Goal: Transaction & Acquisition: Purchase product/service

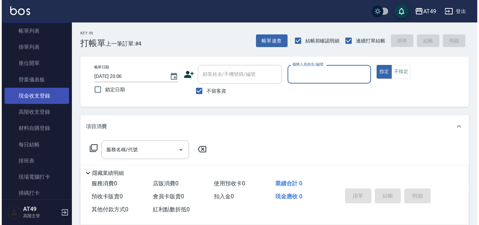
scroll to position [70, 0]
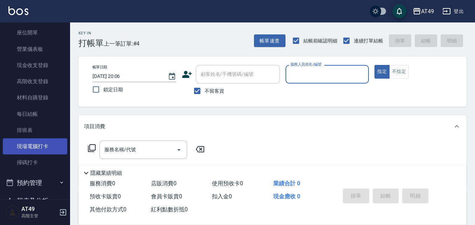
click at [43, 147] on link "現場電腦打卡" at bounding box center [35, 146] width 64 height 16
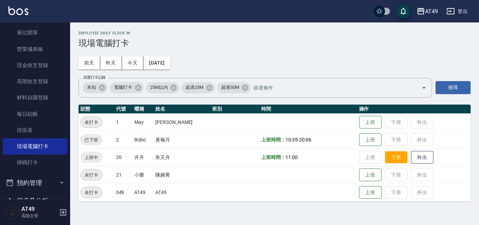
click at [395, 162] on button "下班" at bounding box center [396, 157] width 22 height 12
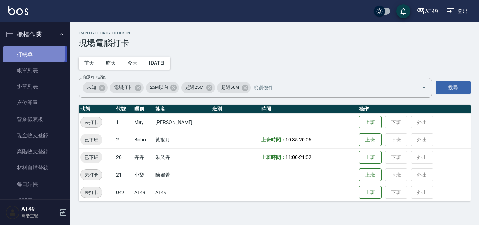
click at [22, 52] on link "打帳單" at bounding box center [35, 54] width 64 height 16
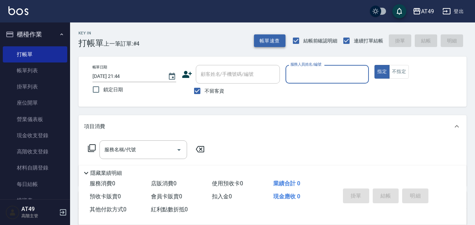
click at [271, 43] on button "帳單速查" at bounding box center [270, 40] width 32 height 13
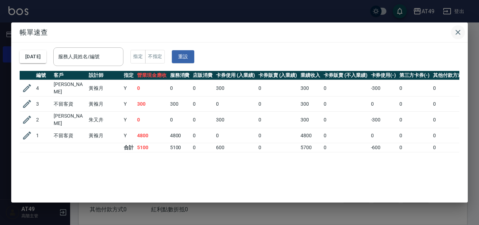
click at [457, 33] on icon "button" at bounding box center [457, 32] width 5 height 5
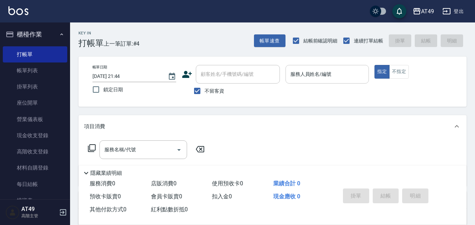
click at [306, 76] on input "服務人員姓名/編號" at bounding box center [327, 74] width 77 height 12
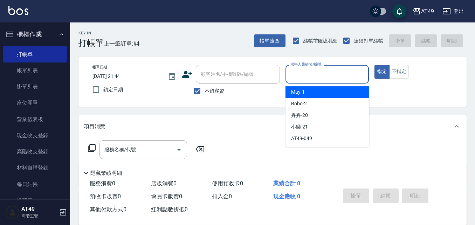
click at [321, 92] on div "May -1" at bounding box center [328, 92] width 84 height 12
type input "May-1"
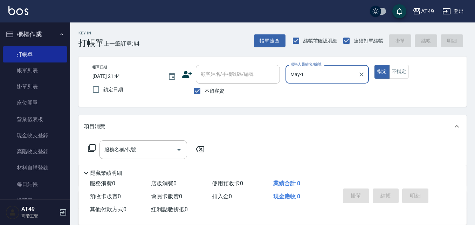
click at [93, 148] on icon at bounding box center [92, 148] width 8 height 8
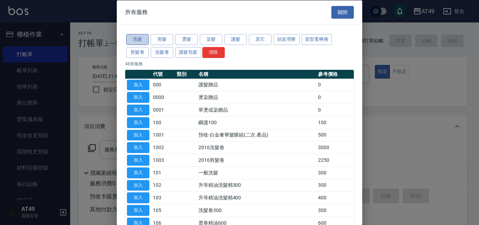
click at [141, 38] on button "洗髮" at bounding box center [137, 39] width 22 height 11
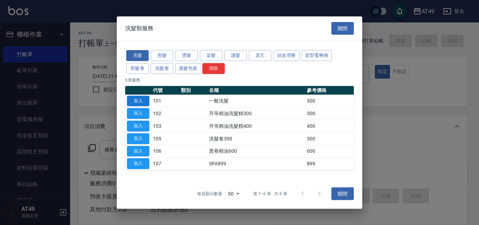
click at [146, 98] on button "加入" at bounding box center [138, 100] width 22 height 11
type input "一般洗髮(101)"
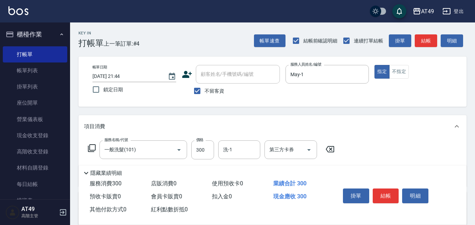
click at [90, 148] on icon at bounding box center [92, 148] width 8 height 8
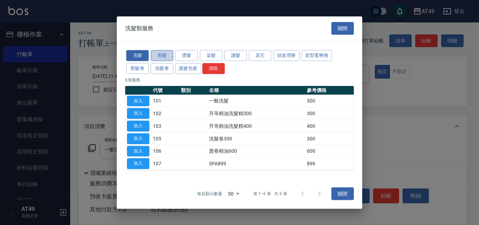
click at [164, 57] on button "剪髮" at bounding box center [162, 55] width 22 height 11
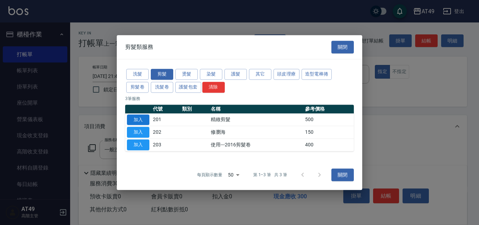
click at [138, 121] on button "加入" at bounding box center [138, 119] width 22 height 11
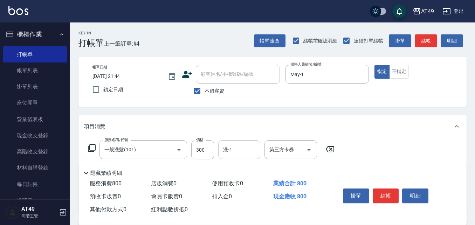
click at [240, 153] on input "洗-1" at bounding box center [239, 149] width 36 height 12
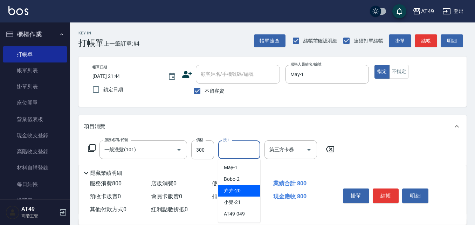
click at [248, 188] on div "卉卉 -20" at bounding box center [239, 191] width 42 height 12
type input "卉卉-20"
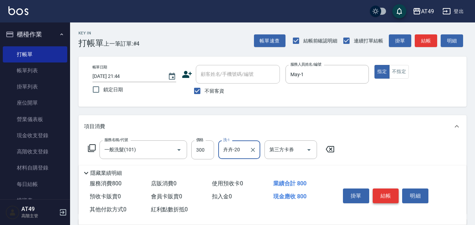
click at [388, 190] on button "結帳" at bounding box center [386, 195] width 26 height 15
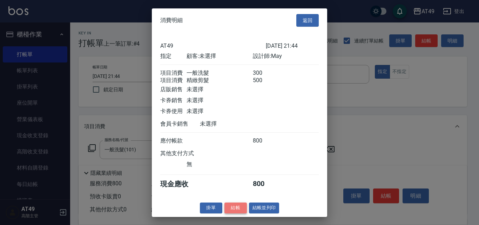
click at [240, 213] on button "結帳" at bounding box center [235, 207] width 22 height 11
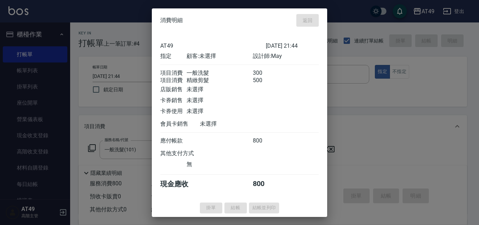
type input "2025/09/10 21:56"
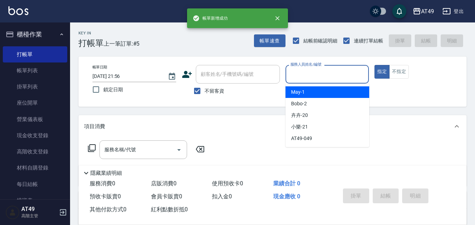
click at [302, 72] on input "服務人員姓名/編號" at bounding box center [327, 74] width 77 height 12
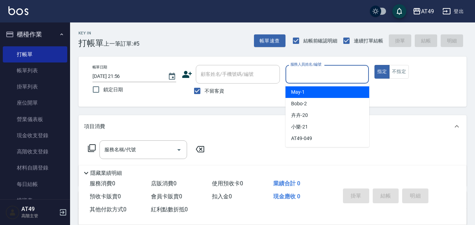
click at [317, 91] on div "May -1" at bounding box center [328, 92] width 84 height 12
type input "May-1"
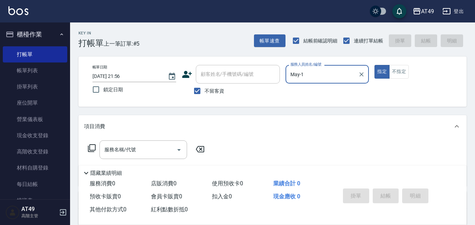
click at [98, 146] on div "服務名稱/代號 服務名稱/代號" at bounding box center [146, 149] width 125 height 19
click at [93, 149] on icon at bounding box center [92, 148] width 8 height 8
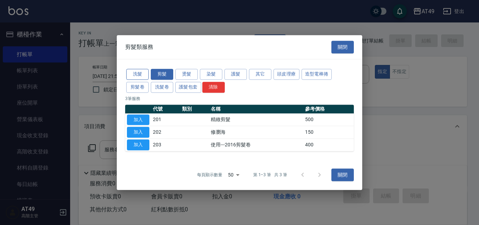
click at [135, 74] on button "洗髮" at bounding box center [137, 74] width 22 height 11
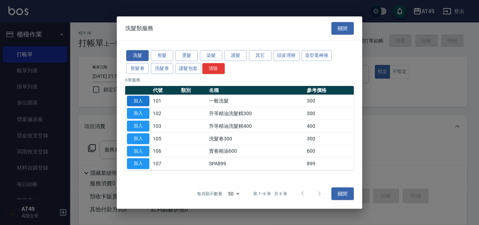
click at [140, 100] on button "加入" at bounding box center [138, 100] width 22 height 11
type input "一般洗髮(101)"
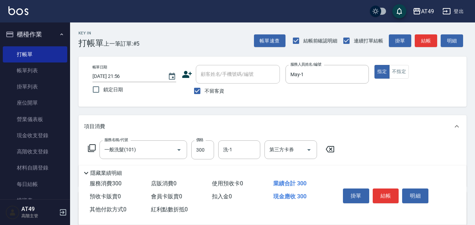
click at [90, 148] on icon at bounding box center [92, 148] width 8 height 8
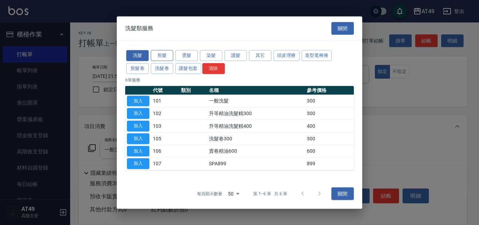
click at [161, 55] on button "剪髮" at bounding box center [162, 55] width 22 height 11
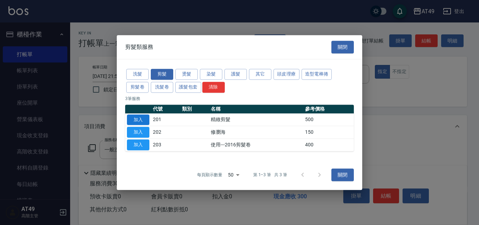
click at [142, 119] on button "加入" at bounding box center [138, 119] width 22 height 11
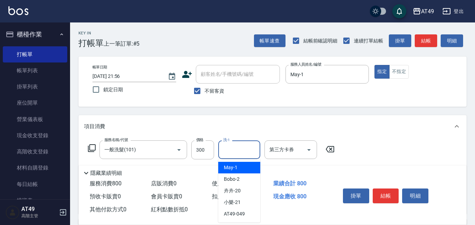
click at [234, 147] on input "洗-1" at bounding box center [239, 149] width 36 height 12
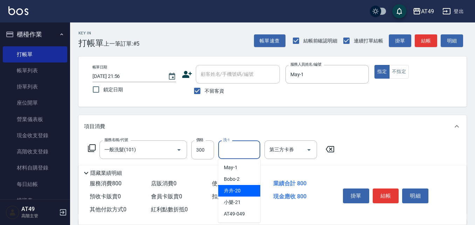
click at [240, 190] on span "卉卉 -20" at bounding box center [232, 190] width 17 height 7
type input "卉卉-20"
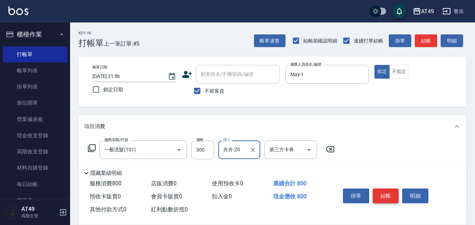
click at [384, 195] on button "結帳" at bounding box center [386, 195] width 26 height 15
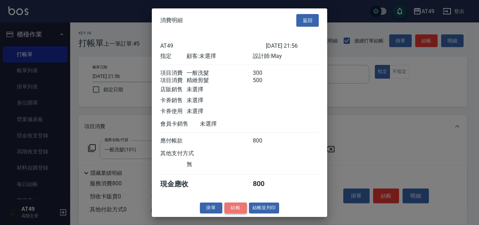
click at [239, 212] on button "結帳" at bounding box center [235, 207] width 22 height 11
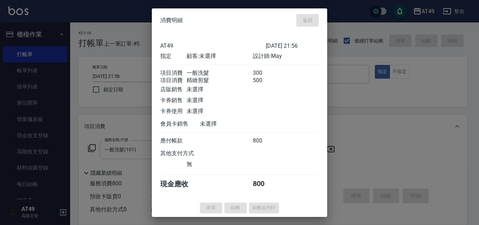
type input "2025/09/10 21:57"
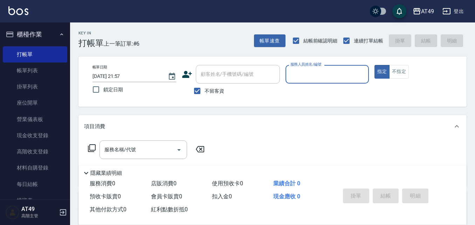
click at [312, 75] on input "服務人員姓名/編號" at bounding box center [327, 74] width 77 height 12
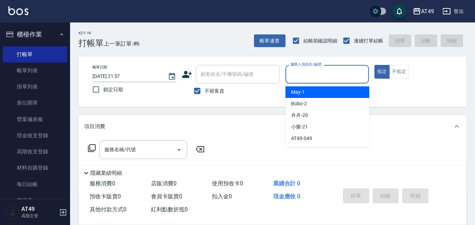
click at [312, 89] on div "May -1" at bounding box center [328, 92] width 84 height 12
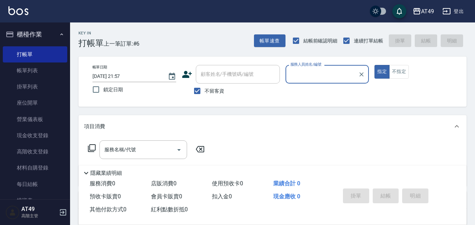
type input "May-1"
click at [92, 147] on icon at bounding box center [92, 148] width 8 height 8
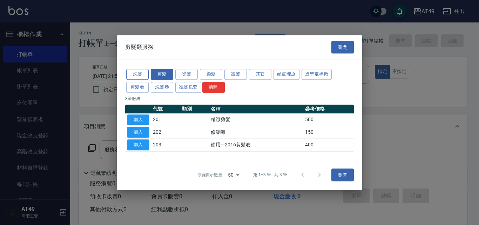
click at [142, 74] on button "洗髮" at bounding box center [137, 74] width 22 height 11
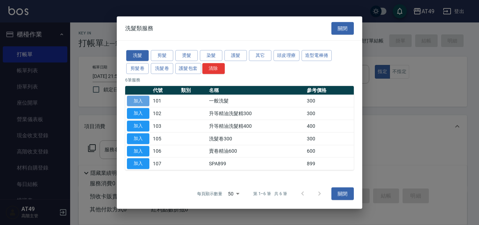
click at [138, 101] on button "加入" at bounding box center [138, 100] width 22 height 11
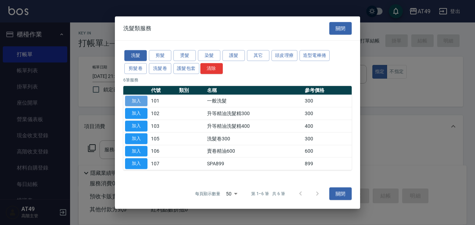
type input "一般洗髮(101)"
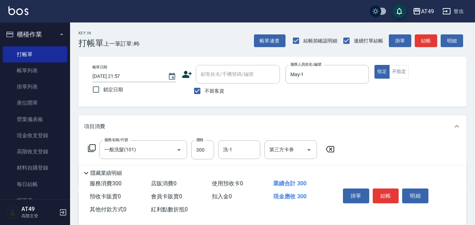
click at [93, 148] on icon at bounding box center [92, 148] width 8 height 8
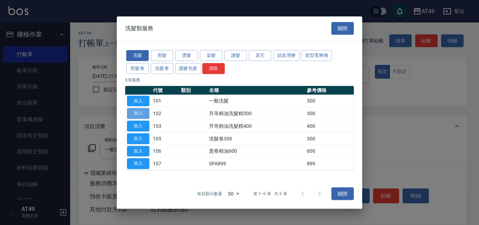
click at [131, 113] on button "加入" at bounding box center [138, 113] width 22 height 11
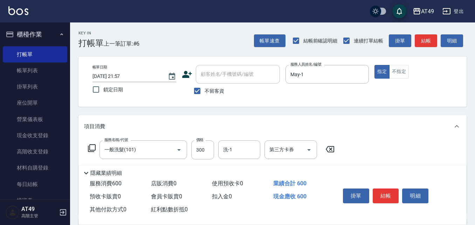
click at [92, 150] on icon at bounding box center [92, 148] width 8 height 8
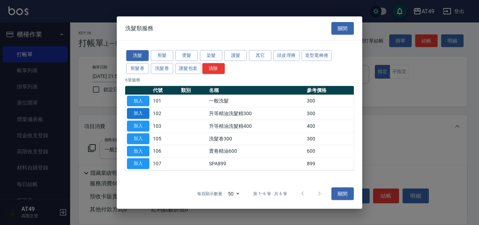
click at [136, 113] on button "加入" at bounding box center [138, 113] width 22 height 11
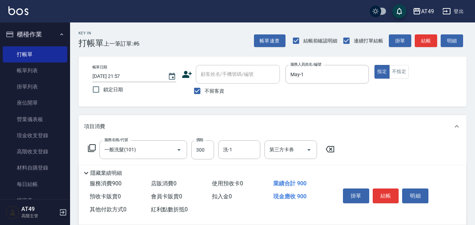
click at [93, 148] on icon at bounding box center [92, 148] width 8 height 8
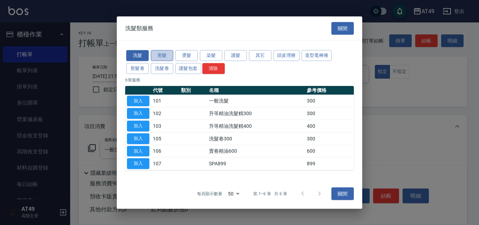
click at [160, 56] on button "剪髮" at bounding box center [162, 55] width 22 height 11
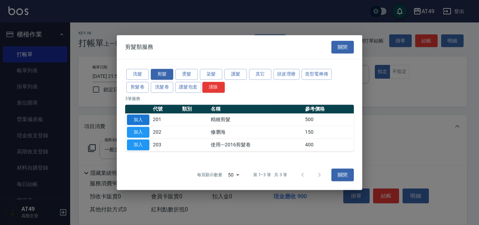
click at [136, 118] on button "加入" at bounding box center [138, 119] width 22 height 11
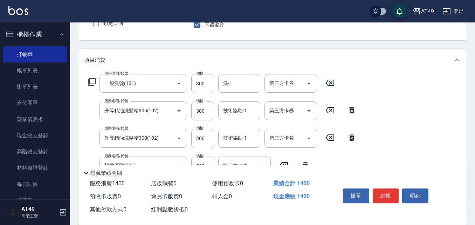
scroll to position [70, 0]
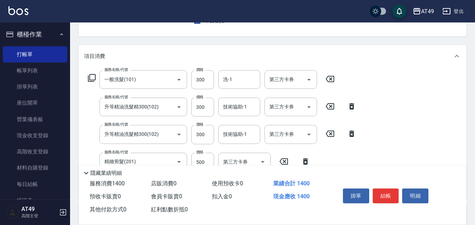
click at [355, 137] on icon at bounding box center [352, 133] width 18 height 8
type input "精緻剪髮(201)"
type input "500"
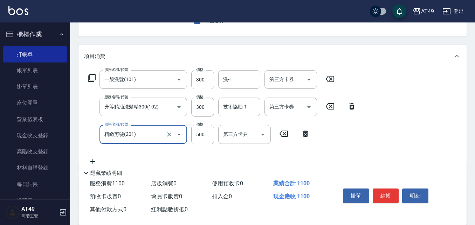
click at [93, 76] on icon at bounding box center [92, 78] width 8 height 8
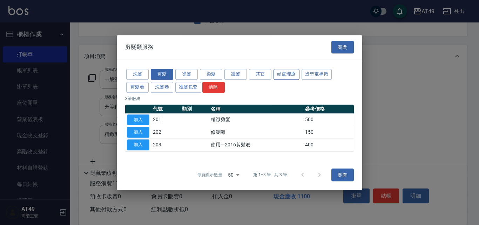
click at [295, 73] on button "頭皮理療" at bounding box center [286, 74] width 26 height 11
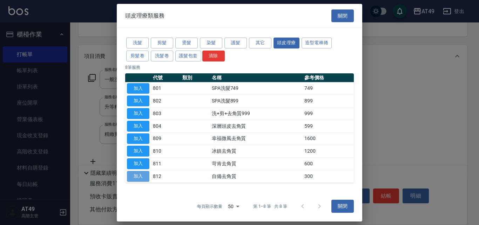
click at [145, 177] on button "加入" at bounding box center [138, 176] width 22 height 11
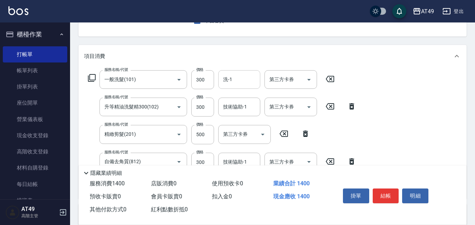
click at [244, 80] on input "洗-1" at bounding box center [239, 79] width 36 height 12
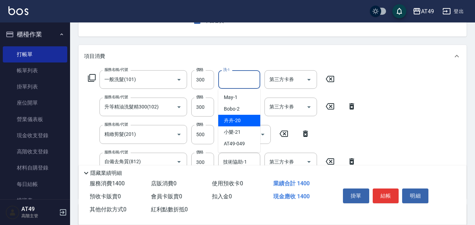
click at [252, 122] on div "卉卉 -20" at bounding box center [239, 121] width 42 height 12
type input "卉卉-20"
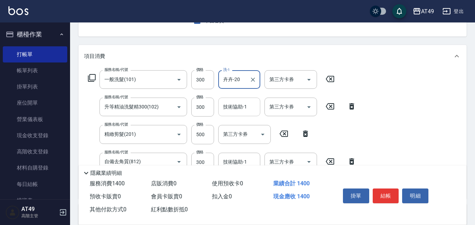
click at [229, 103] on div "技術協助-1 技術協助-1" at bounding box center [239, 106] width 42 height 19
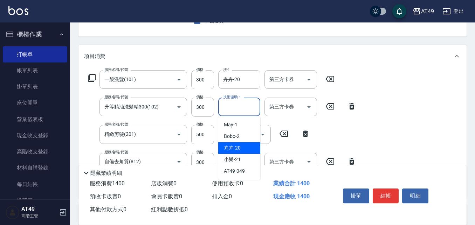
click at [242, 150] on div "卉卉 -20" at bounding box center [239, 148] width 42 height 12
type input "卉卉-20"
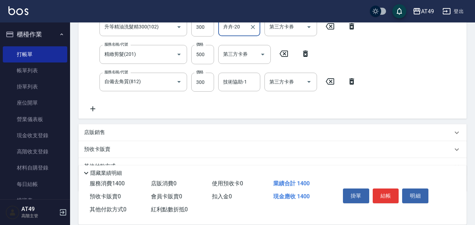
scroll to position [175, 0]
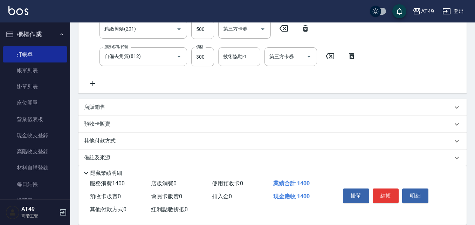
click at [236, 57] on div "技術協助-1 技術協助-1" at bounding box center [239, 56] width 42 height 19
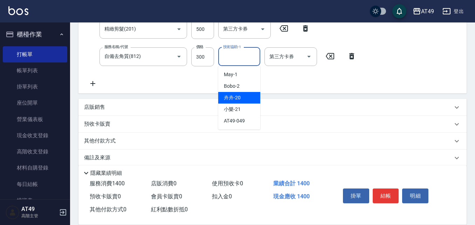
click at [252, 97] on div "卉卉 -20" at bounding box center [239, 98] width 42 height 12
type input "卉卉-20"
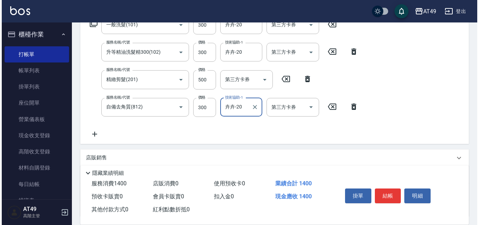
scroll to position [140, 0]
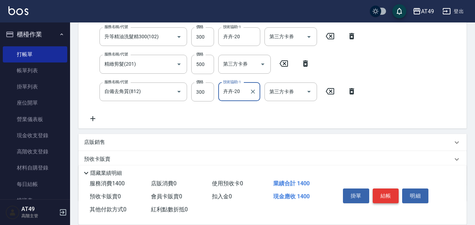
click at [390, 192] on button "結帳" at bounding box center [386, 195] width 26 height 15
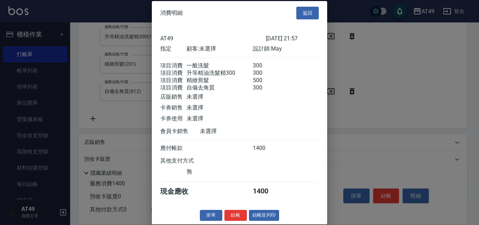
scroll to position [12, 0]
click at [241, 212] on button "結帳" at bounding box center [235, 215] width 22 height 11
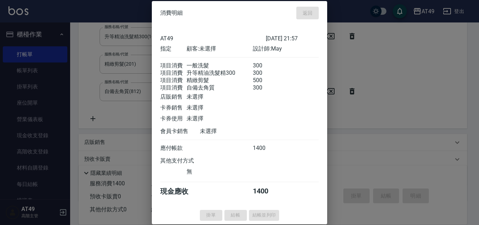
type input "2025/09/10 21:58"
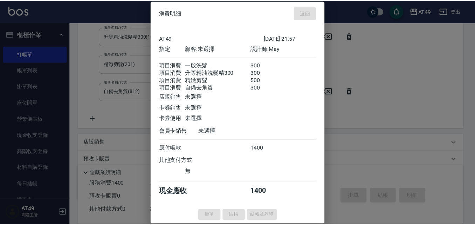
scroll to position [0, 0]
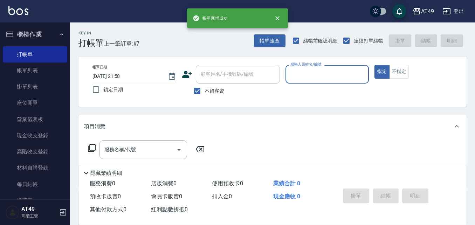
click at [289, 76] on input "服務人員姓名/編號" at bounding box center [327, 74] width 77 height 12
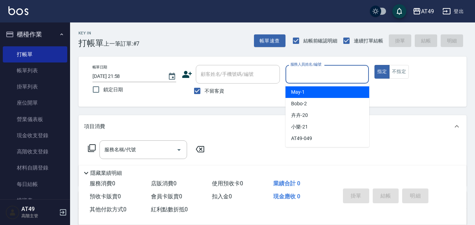
click at [302, 91] on span "May -1" at bounding box center [298, 91] width 14 height 7
type input "May-1"
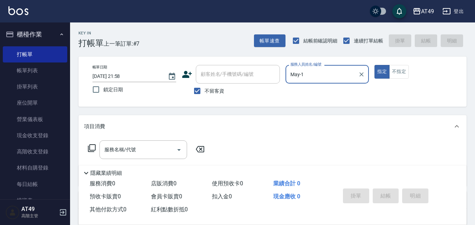
click at [94, 148] on icon at bounding box center [92, 148] width 8 height 8
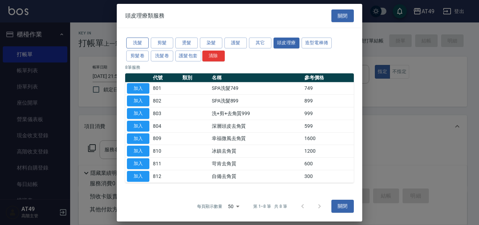
click at [139, 42] on button "洗髮" at bounding box center [137, 42] width 22 height 11
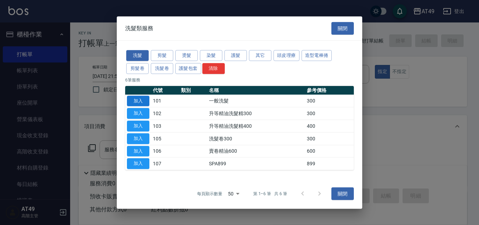
click at [129, 100] on button "加入" at bounding box center [138, 100] width 22 height 11
type input "一般洗髮(101)"
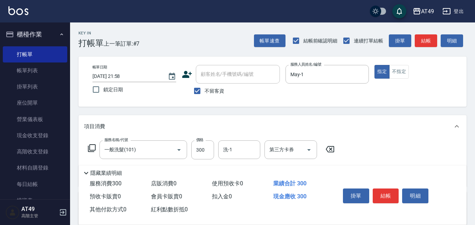
click at [93, 147] on icon at bounding box center [92, 148] width 8 height 8
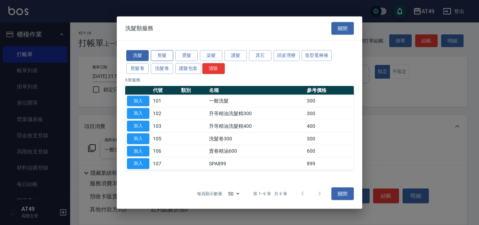
click at [164, 54] on button "剪髮" at bounding box center [162, 55] width 22 height 11
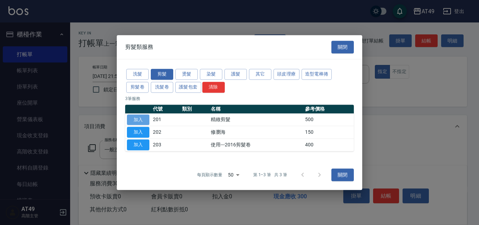
click at [144, 119] on button "加入" at bounding box center [138, 119] width 22 height 11
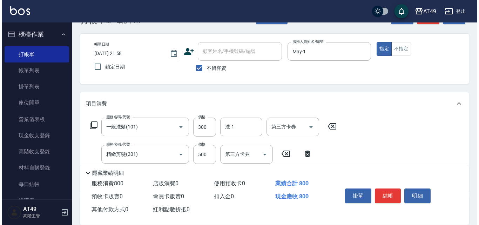
scroll to position [70, 0]
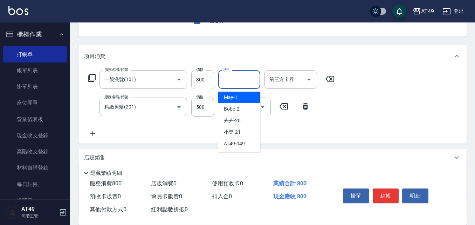
click at [232, 76] on input "洗-1" at bounding box center [239, 79] width 36 height 12
click at [239, 77] on input "洗-1" at bounding box center [239, 79] width 36 height 12
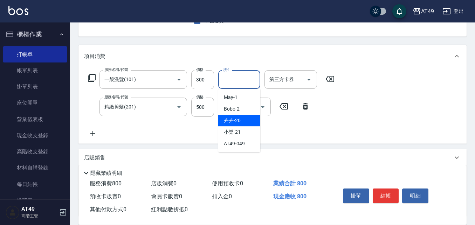
click at [252, 121] on div "卉卉 -20" at bounding box center [239, 121] width 42 height 12
type input "卉卉-20"
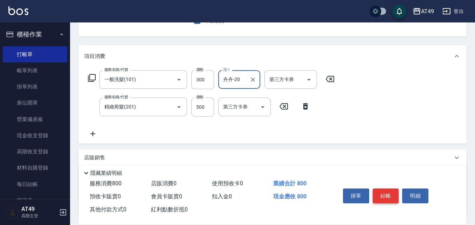
click at [394, 192] on button "結帳" at bounding box center [386, 195] width 26 height 15
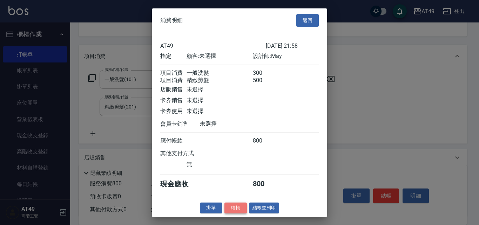
click at [234, 212] on button "結帳" at bounding box center [235, 207] width 22 height 11
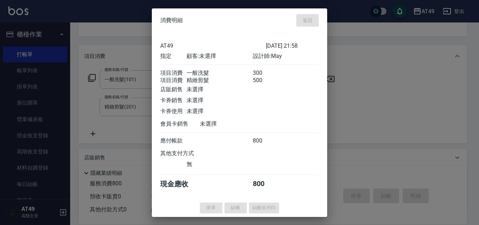
type input "2025/09/10 22:13"
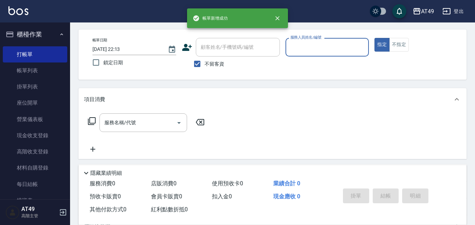
scroll to position [0, 0]
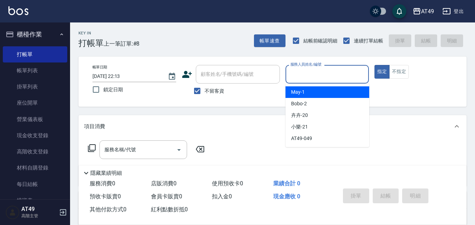
click at [306, 80] on input "服務人員姓名/編號" at bounding box center [327, 74] width 77 height 12
click at [312, 91] on div "May -1" at bounding box center [328, 92] width 84 height 12
type input "May-1"
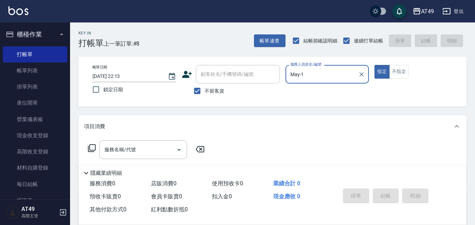
click at [91, 151] on icon at bounding box center [92, 148] width 8 height 8
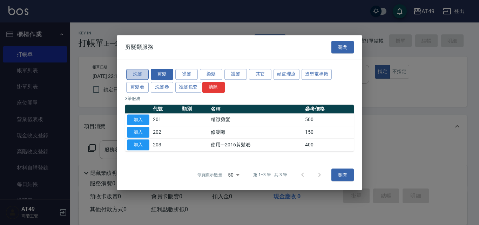
click at [143, 76] on button "洗髮" at bounding box center [137, 74] width 22 height 11
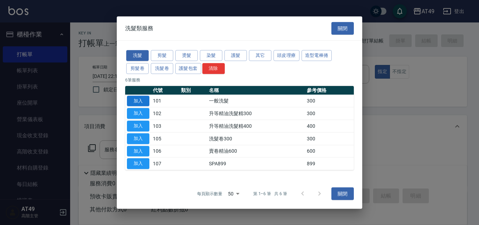
click at [133, 103] on button "加入" at bounding box center [138, 100] width 22 height 11
type input "一般洗髮(101)"
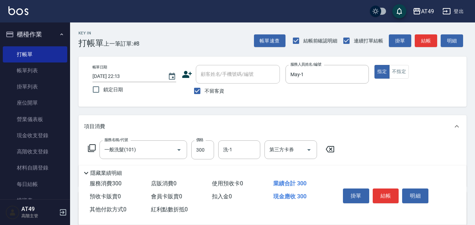
click at [94, 146] on icon at bounding box center [92, 148] width 8 height 8
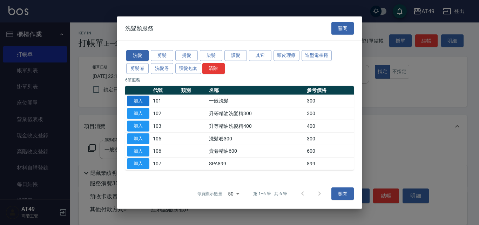
click at [133, 102] on button "加入" at bounding box center [138, 100] width 22 height 11
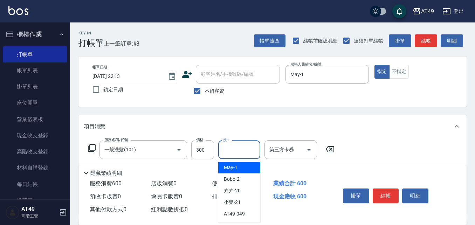
click at [228, 154] on input "洗-1" at bounding box center [239, 149] width 36 height 12
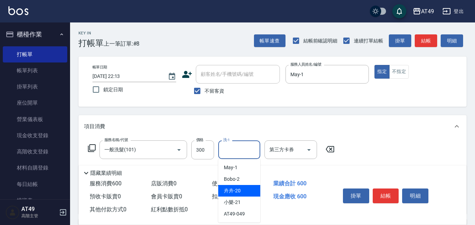
click at [252, 193] on div "卉卉 -20" at bounding box center [239, 191] width 42 height 12
type input "卉卉-20"
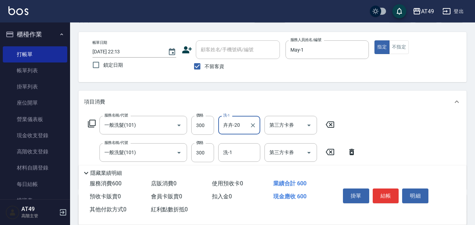
scroll to position [35, 0]
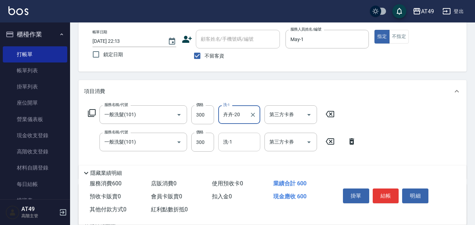
click at [240, 146] on input "洗-1" at bounding box center [239, 142] width 36 height 12
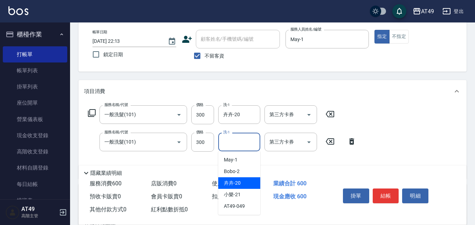
click at [252, 184] on div "卉卉 -20" at bounding box center [239, 183] width 42 height 12
type input "卉卉-20"
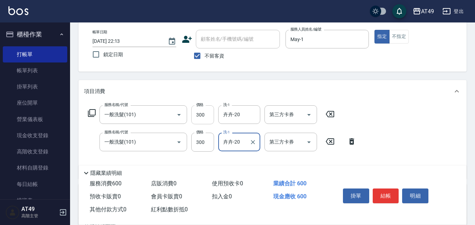
click at [202, 118] on input "300" at bounding box center [202, 114] width 23 height 19
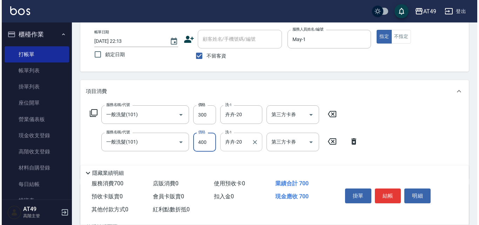
scroll to position [70, 0]
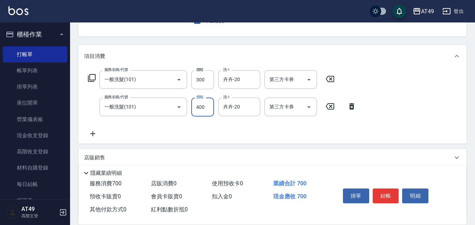
type input "400"
click at [93, 78] on icon at bounding box center [92, 78] width 8 height 8
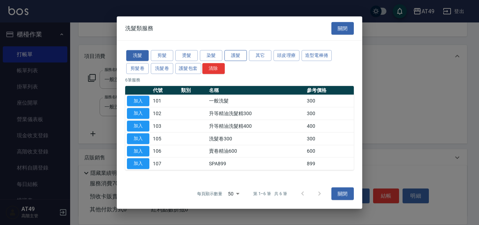
click at [239, 53] on button "護髮" at bounding box center [235, 55] width 22 height 11
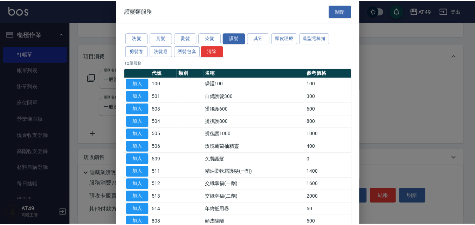
scroll to position [0, 0]
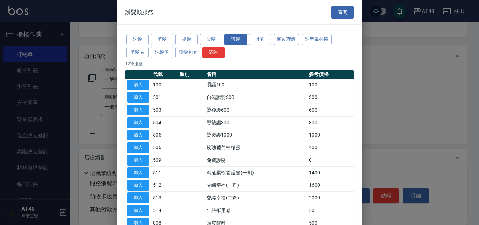
click at [287, 38] on button "頭皮理療" at bounding box center [286, 39] width 26 height 11
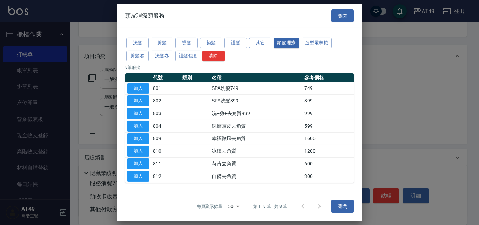
click at [265, 42] on button "其它" at bounding box center [260, 42] width 22 height 11
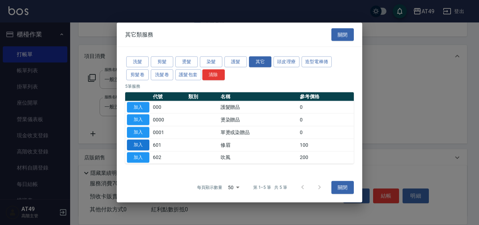
click at [142, 140] on button "加入" at bounding box center [138, 144] width 22 height 11
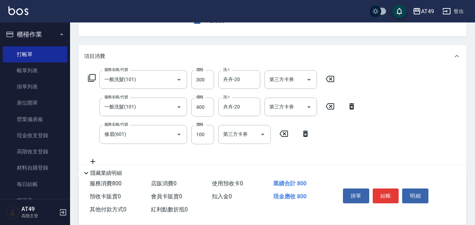
click at [94, 80] on icon at bounding box center [92, 78] width 8 height 8
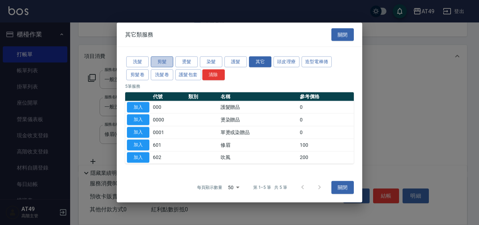
click at [171, 61] on button "剪髮" at bounding box center [162, 61] width 22 height 11
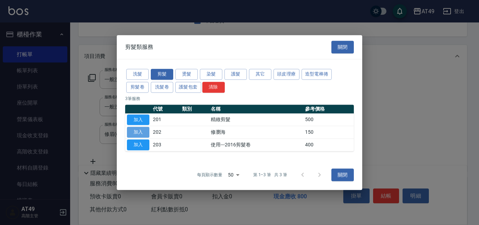
click at [144, 132] on button "加入" at bounding box center [138, 132] width 22 height 11
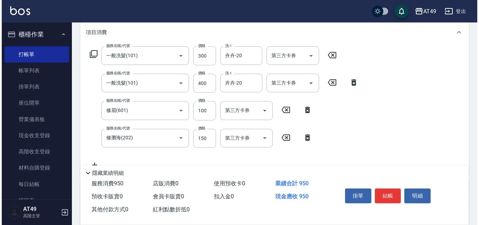
scroll to position [175, 0]
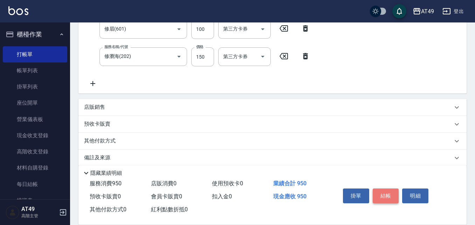
click at [392, 192] on button "結帳" at bounding box center [386, 195] width 26 height 15
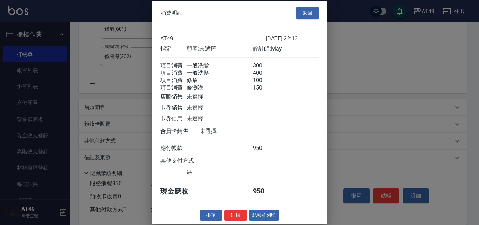
scroll to position [12, 0]
click at [238, 214] on button "結帳" at bounding box center [235, 215] width 22 height 11
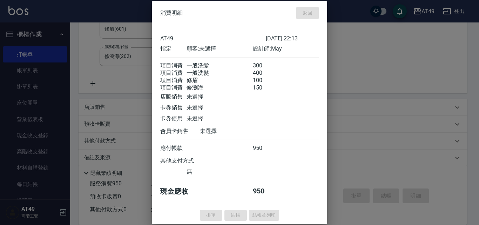
type input "2025/09/10 22:15"
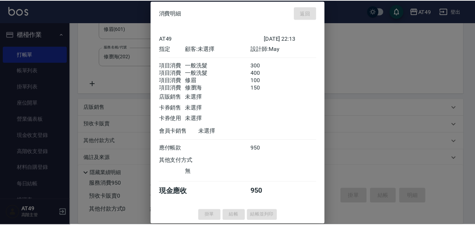
scroll to position [0, 0]
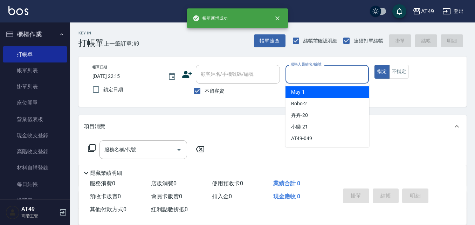
click at [305, 77] on input "服務人員姓名/編號" at bounding box center [327, 74] width 77 height 12
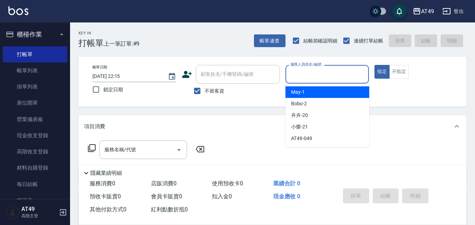
click at [317, 95] on div "May -1" at bounding box center [328, 92] width 84 height 12
type input "May-1"
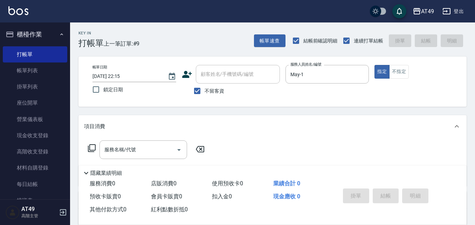
click at [91, 148] on icon at bounding box center [92, 148] width 8 height 8
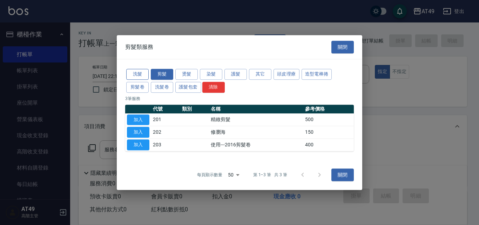
click at [142, 73] on button "洗髮" at bounding box center [137, 74] width 22 height 11
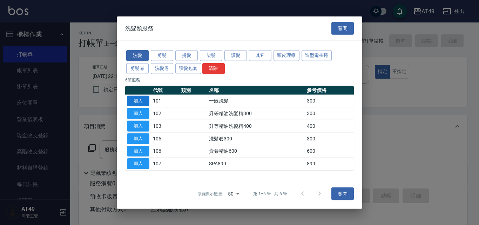
click at [141, 100] on button "加入" at bounding box center [138, 100] width 22 height 11
type input "一般洗髮(101)"
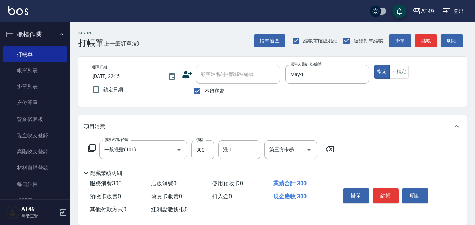
click at [90, 147] on icon at bounding box center [92, 148] width 8 height 8
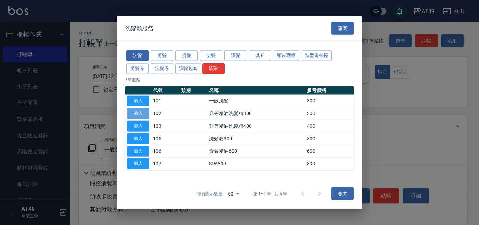
click at [138, 112] on button "加入" at bounding box center [138, 113] width 22 height 11
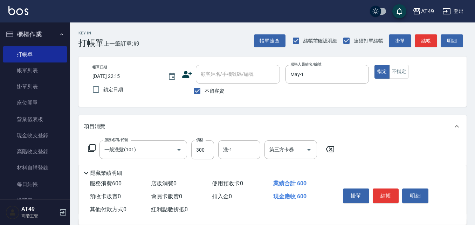
click at [93, 147] on icon at bounding box center [92, 148] width 8 height 8
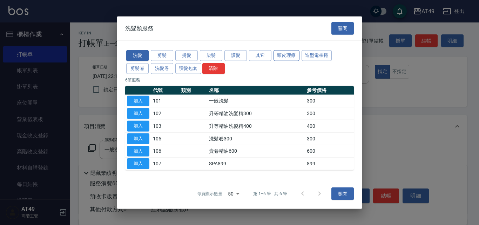
click at [294, 52] on button "頭皮理療" at bounding box center [286, 55] width 26 height 11
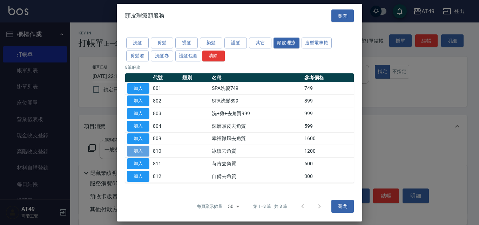
click at [143, 151] on button "加入" at bounding box center [138, 150] width 22 height 11
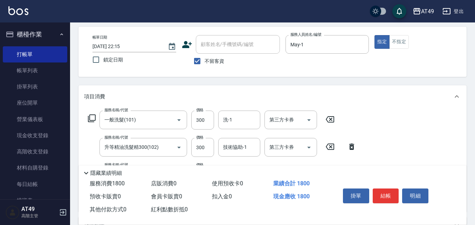
scroll to position [70, 0]
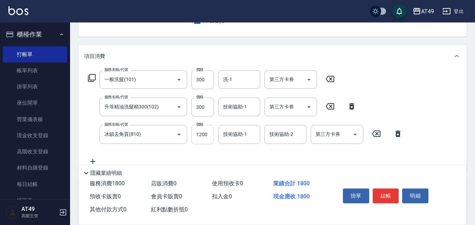
click at [201, 136] on input "1200" at bounding box center [202, 134] width 23 height 19
type input "800"
click at [92, 75] on icon at bounding box center [92, 78] width 8 height 8
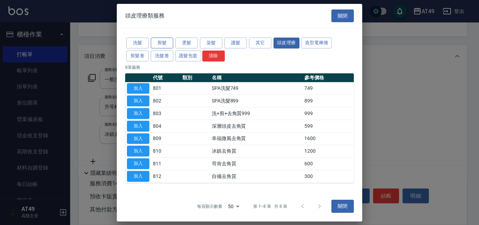
click at [162, 43] on button "剪髮" at bounding box center [162, 42] width 22 height 11
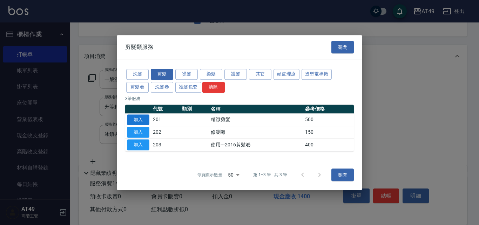
click at [136, 117] on button "加入" at bounding box center [138, 119] width 22 height 11
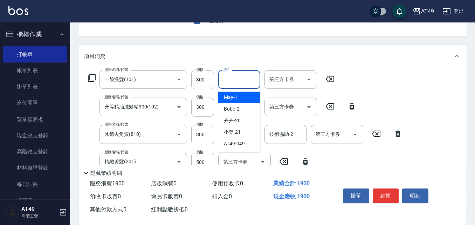
click at [236, 80] on input "洗-1" at bounding box center [239, 79] width 36 height 12
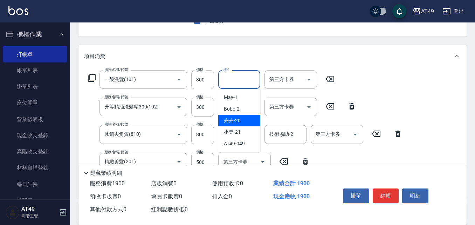
click at [248, 121] on div "卉卉 -20" at bounding box center [239, 121] width 42 height 12
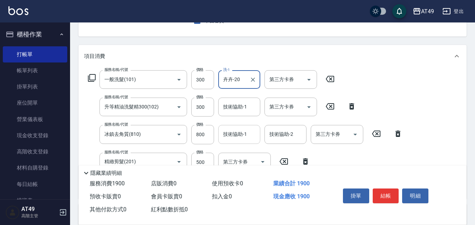
type input "卉卉-20"
click at [235, 138] on input "技術協助-1" at bounding box center [239, 134] width 36 height 12
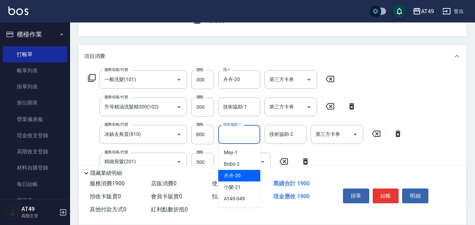
click at [244, 176] on div "卉卉 -20" at bounding box center [239, 176] width 42 height 12
type input "卉卉-20"
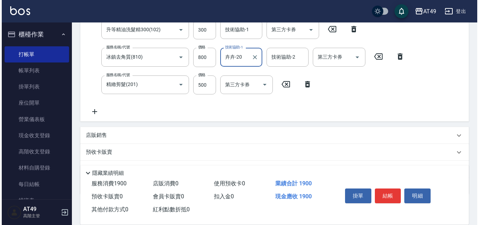
scroll to position [105, 0]
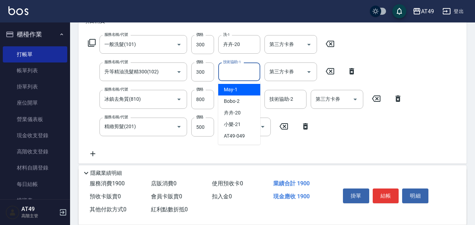
click at [232, 71] on div "技術協助-1 技術協助-1" at bounding box center [239, 71] width 42 height 19
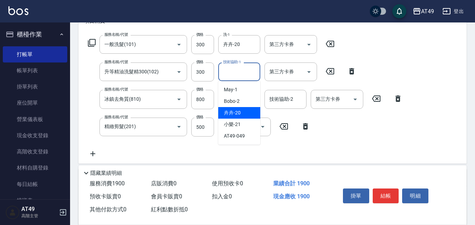
click at [249, 111] on div "卉卉 -20" at bounding box center [239, 113] width 42 height 12
type input "卉卉-20"
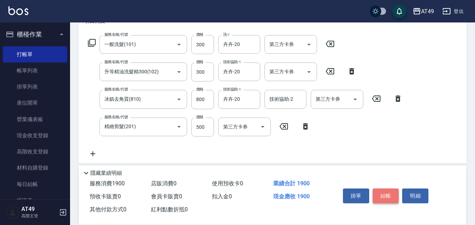
click at [385, 196] on button "結帳" at bounding box center [386, 195] width 26 height 15
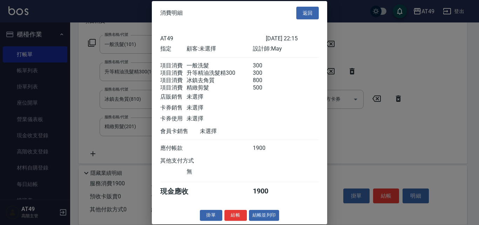
scroll to position [12, 0]
click at [234, 219] on button "結帳" at bounding box center [235, 215] width 22 height 11
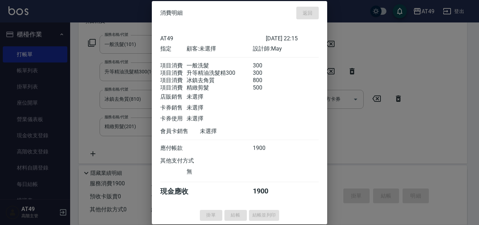
type input "2025/09/10 22:16"
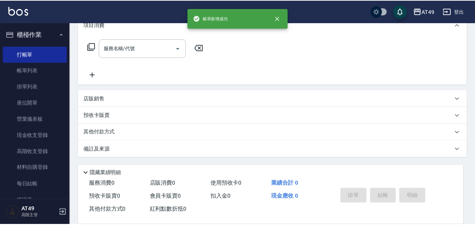
scroll to position [0, 0]
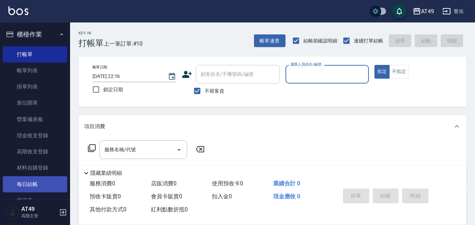
click at [32, 181] on link "每日結帳" at bounding box center [35, 184] width 64 height 16
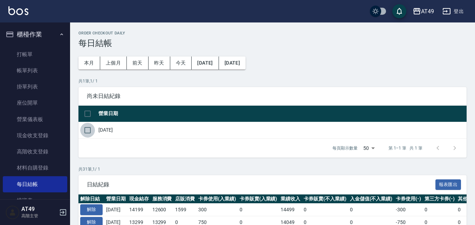
click at [94, 133] on input "checkbox" at bounding box center [87, 130] width 15 height 15
checkbox input "true"
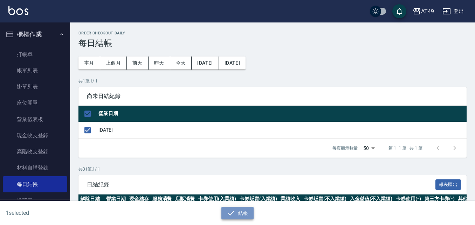
click at [229, 213] on icon "button" at bounding box center [231, 212] width 8 height 8
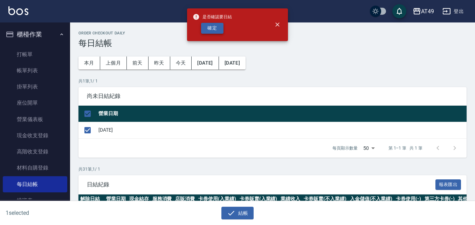
click at [208, 30] on button "確定" at bounding box center [212, 28] width 22 height 11
checkbox input "false"
